Goal: Task Accomplishment & Management: Manage account settings

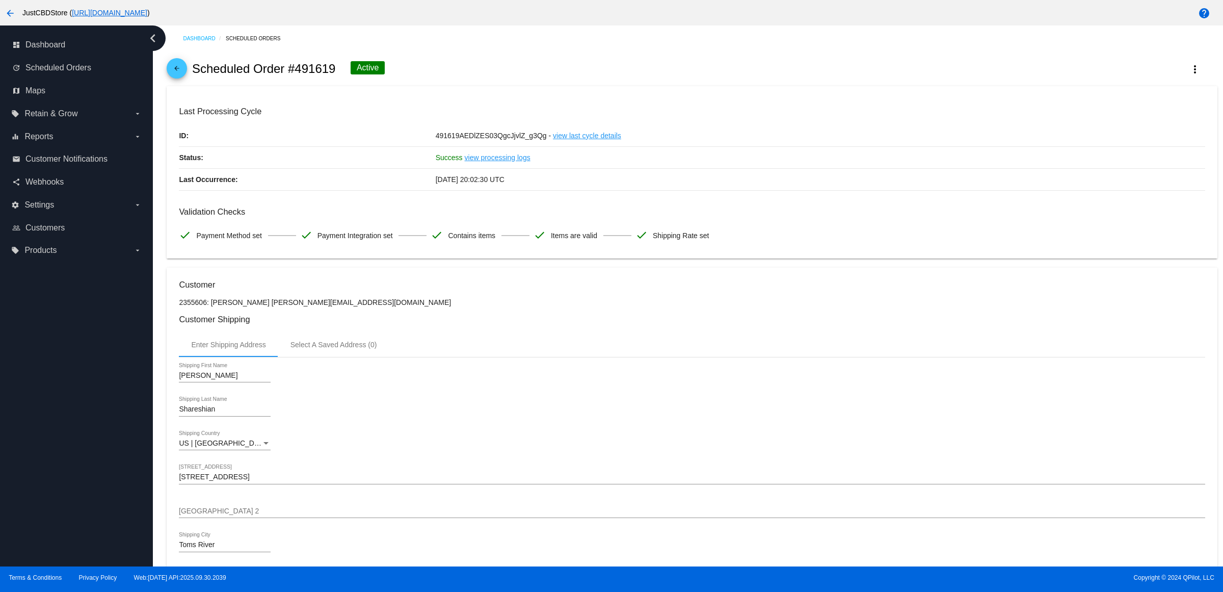
click at [183, 72] on mat-icon "arrow_back" at bounding box center [177, 71] width 12 height 12
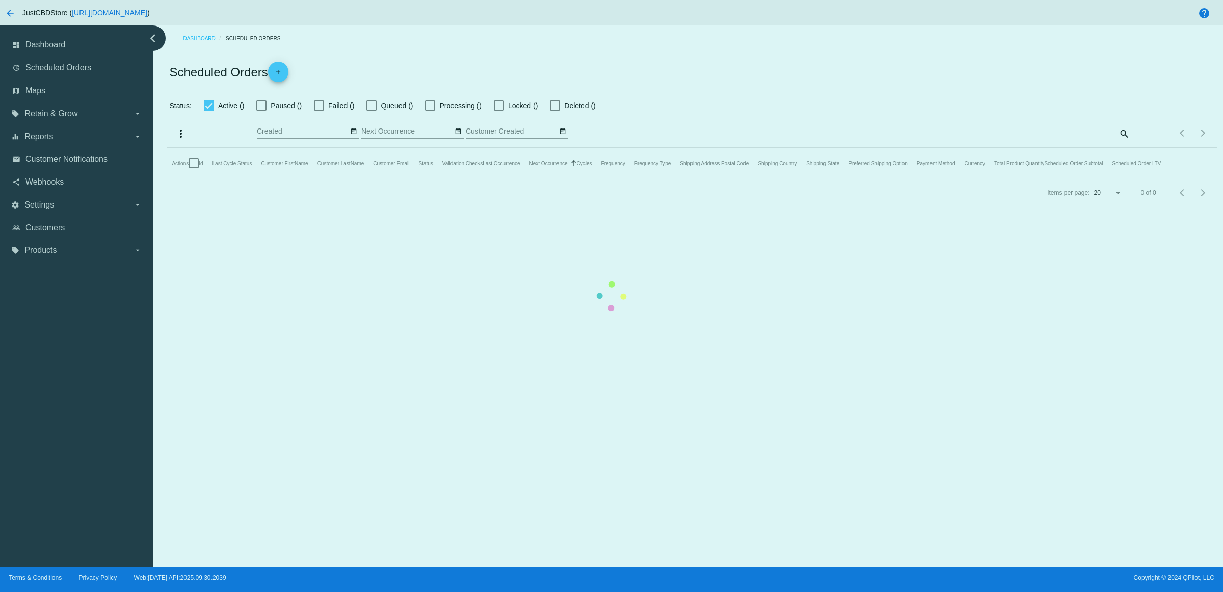
checkbox input "true"
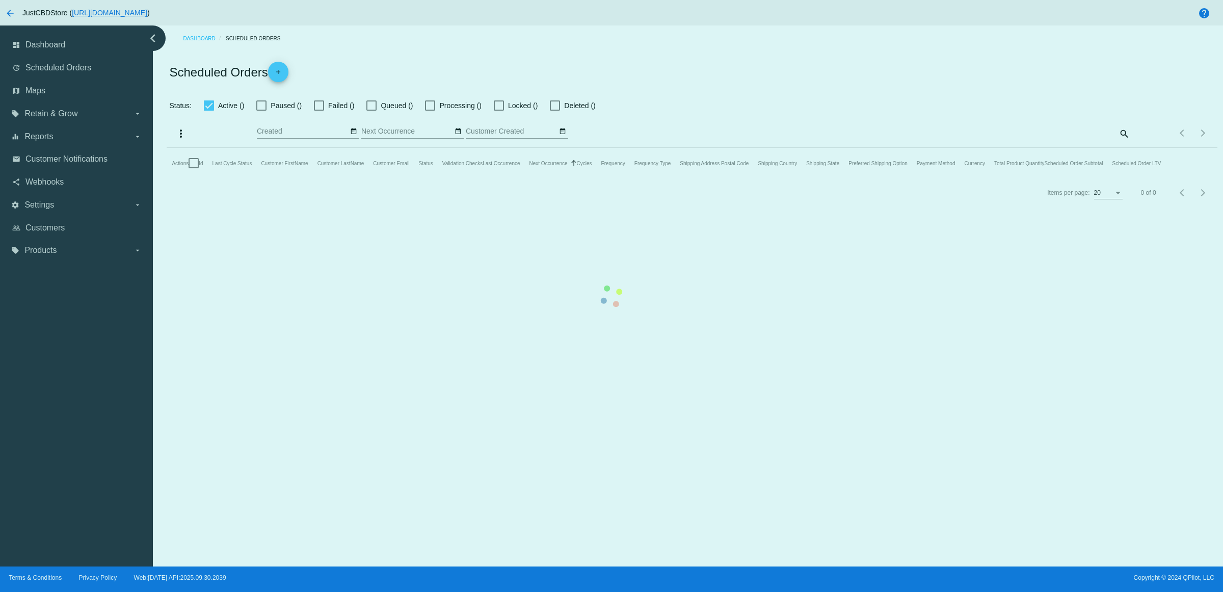
checkbox input "true"
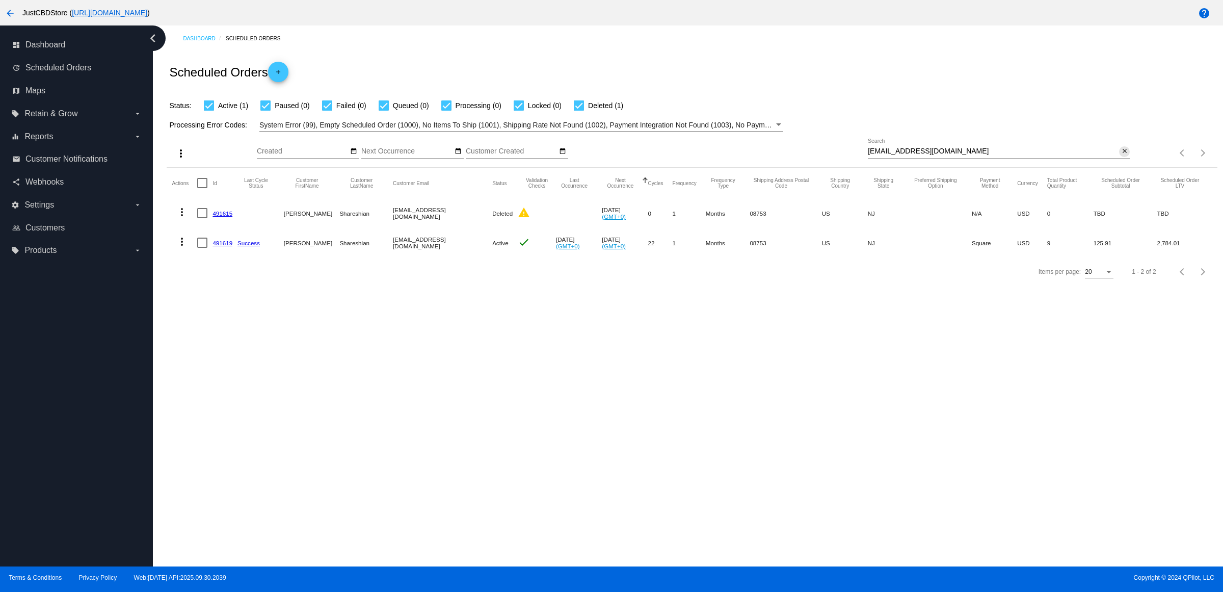
click at [1123, 155] on mat-icon "close" at bounding box center [1124, 151] width 7 height 8
click at [1123, 155] on input "Search" at bounding box center [999, 151] width 262 height 8
paste input "[EMAIL_ADDRESS][DOMAIN_NAME]"
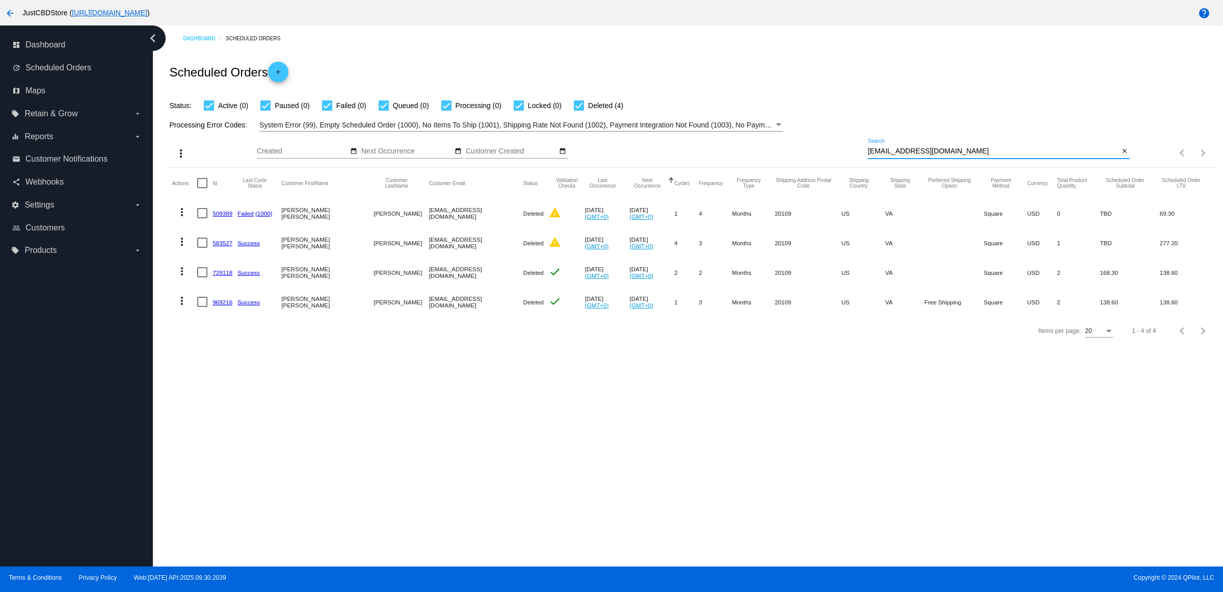
type input "[EMAIL_ADDRESS][DOMAIN_NAME]"
click at [1122, 155] on mat-icon "close" at bounding box center [1124, 151] width 7 height 8
click at [1122, 161] on mat-icon "search" at bounding box center [1124, 153] width 12 height 16
click at [1123, 155] on input "Search" at bounding box center [999, 151] width 262 height 8
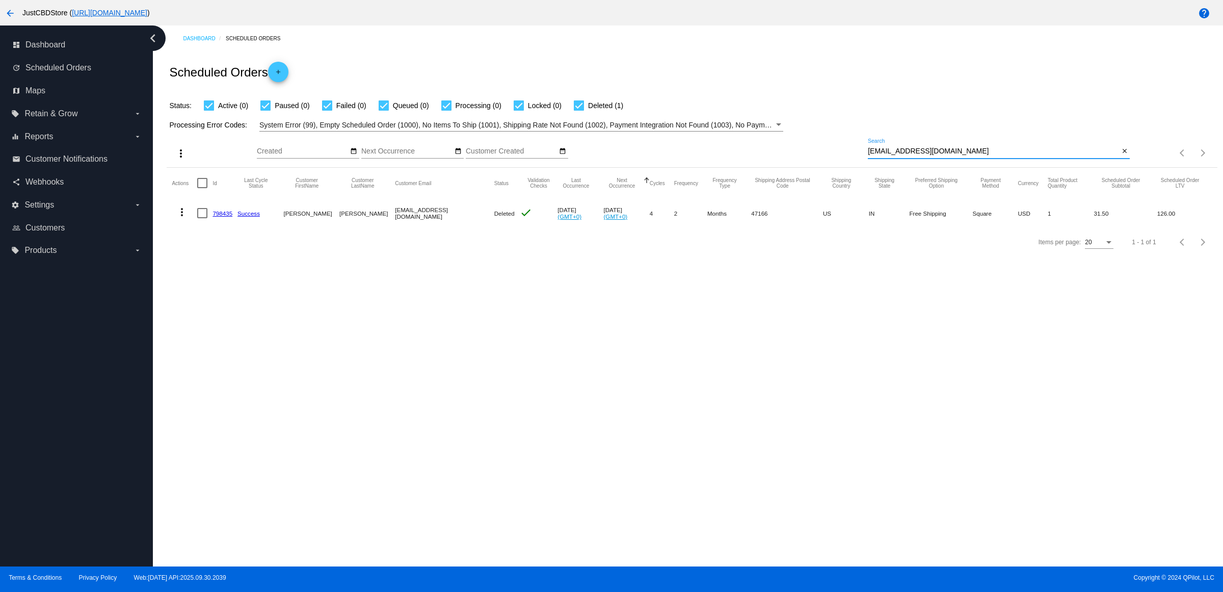
type input "[EMAIL_ADDRESS][DOMAIN_NAME]"
click at [225, 217] on link "798435" at bounding box center [223, 213] width 20 height 7
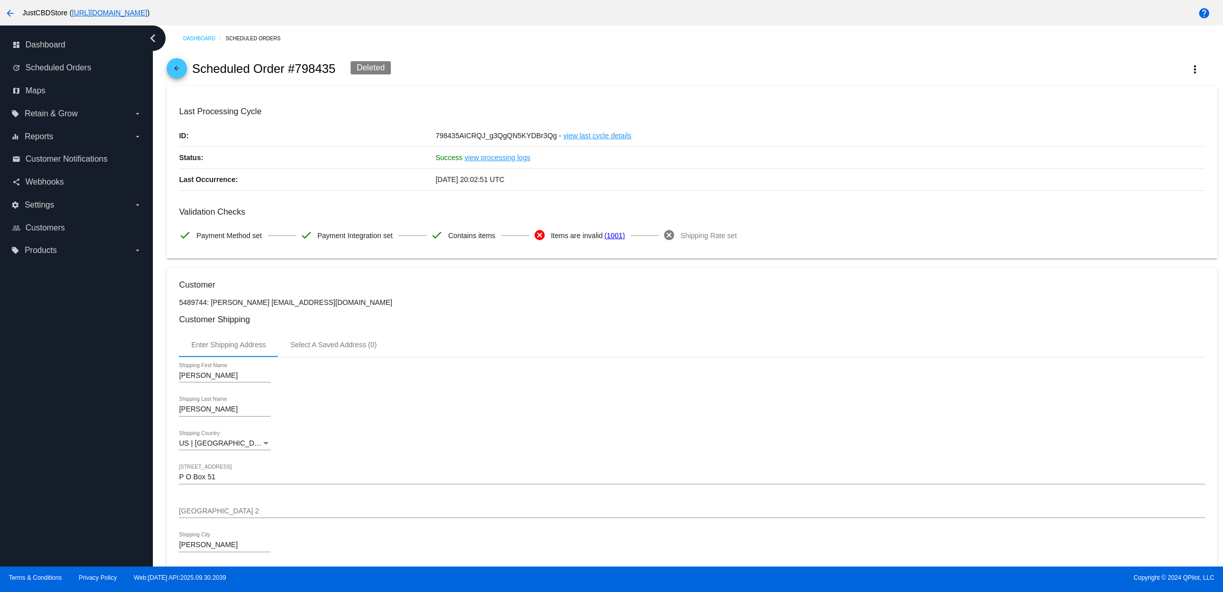
click at [187, 75] on link "arrow_back" at bounding box center [177, 68] width 20 height 20
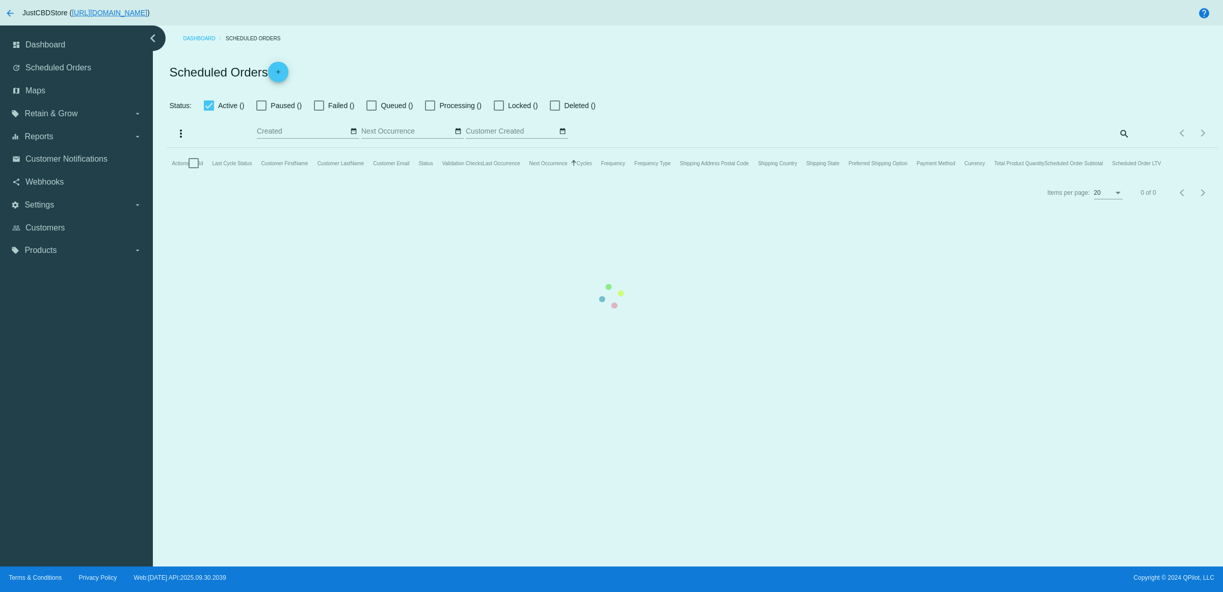
checkbox input "true"
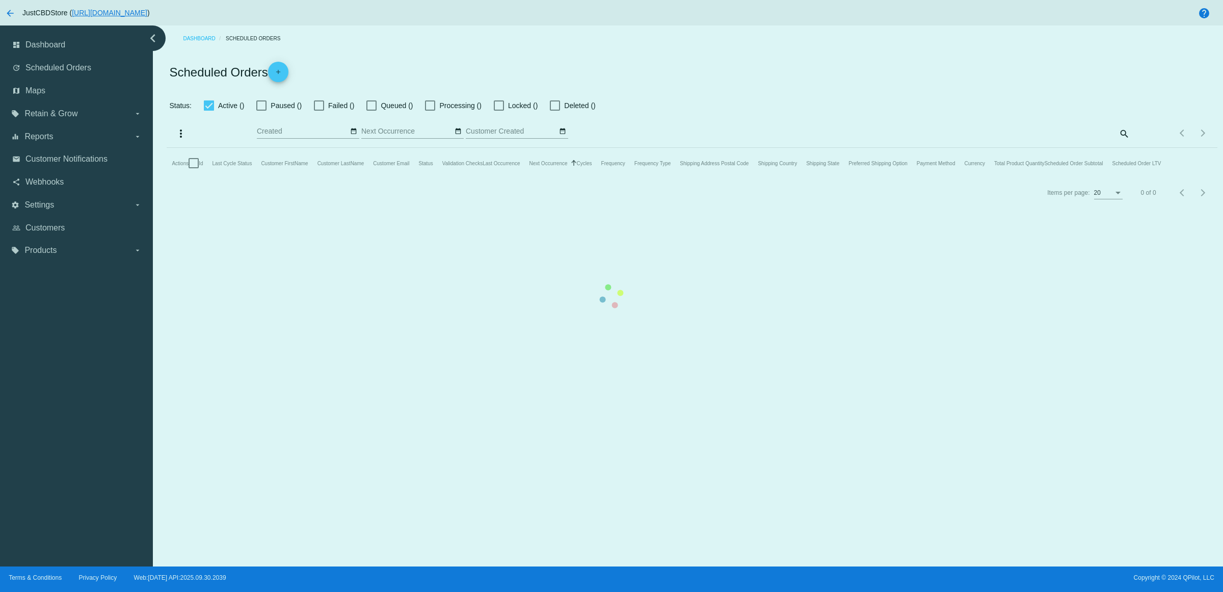
checkbox input "true"
